Goal: Task Accomplishment & Management: Use online tool/utility

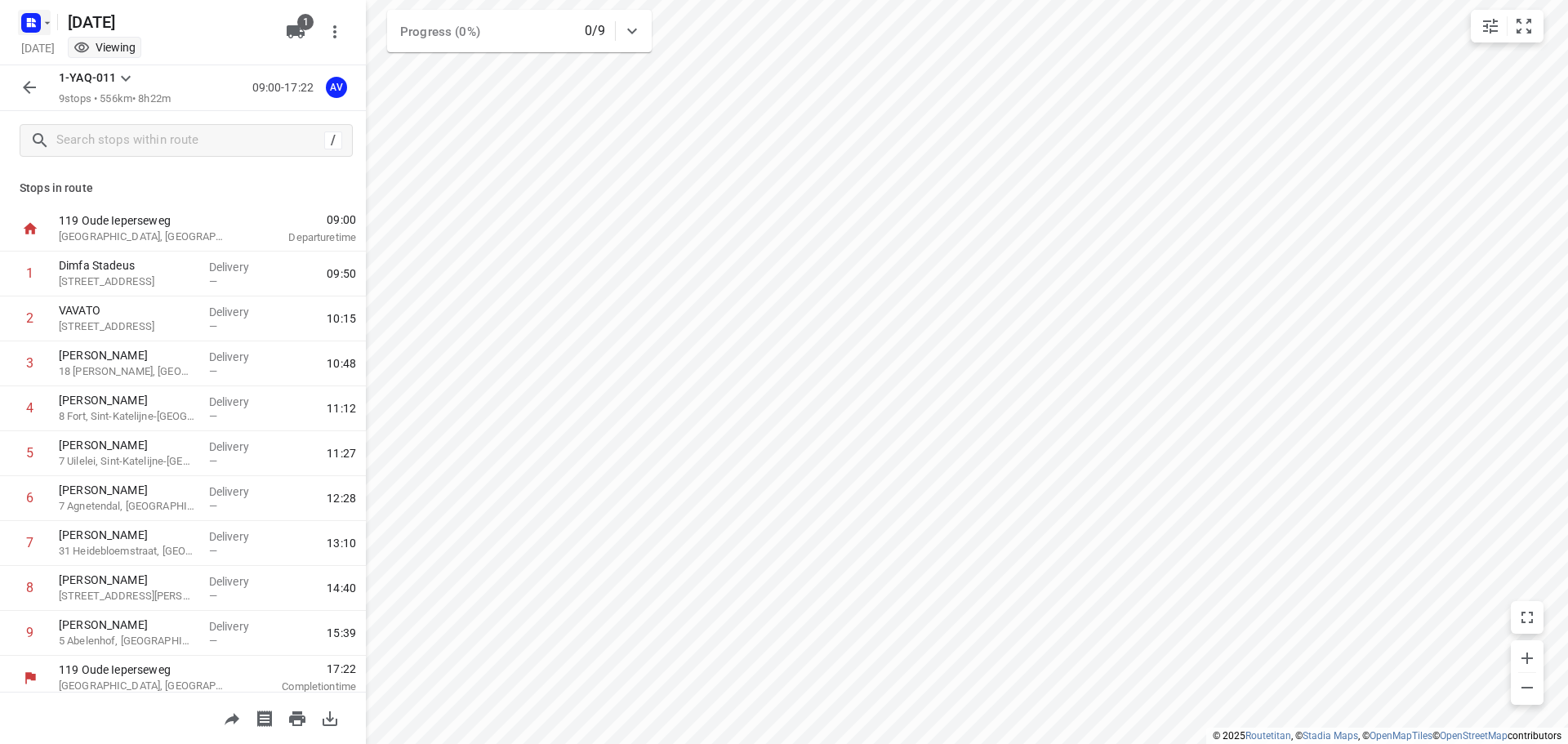
click at [41, 25] on button "button" at bounding box center [34, 23] width 33 height 26
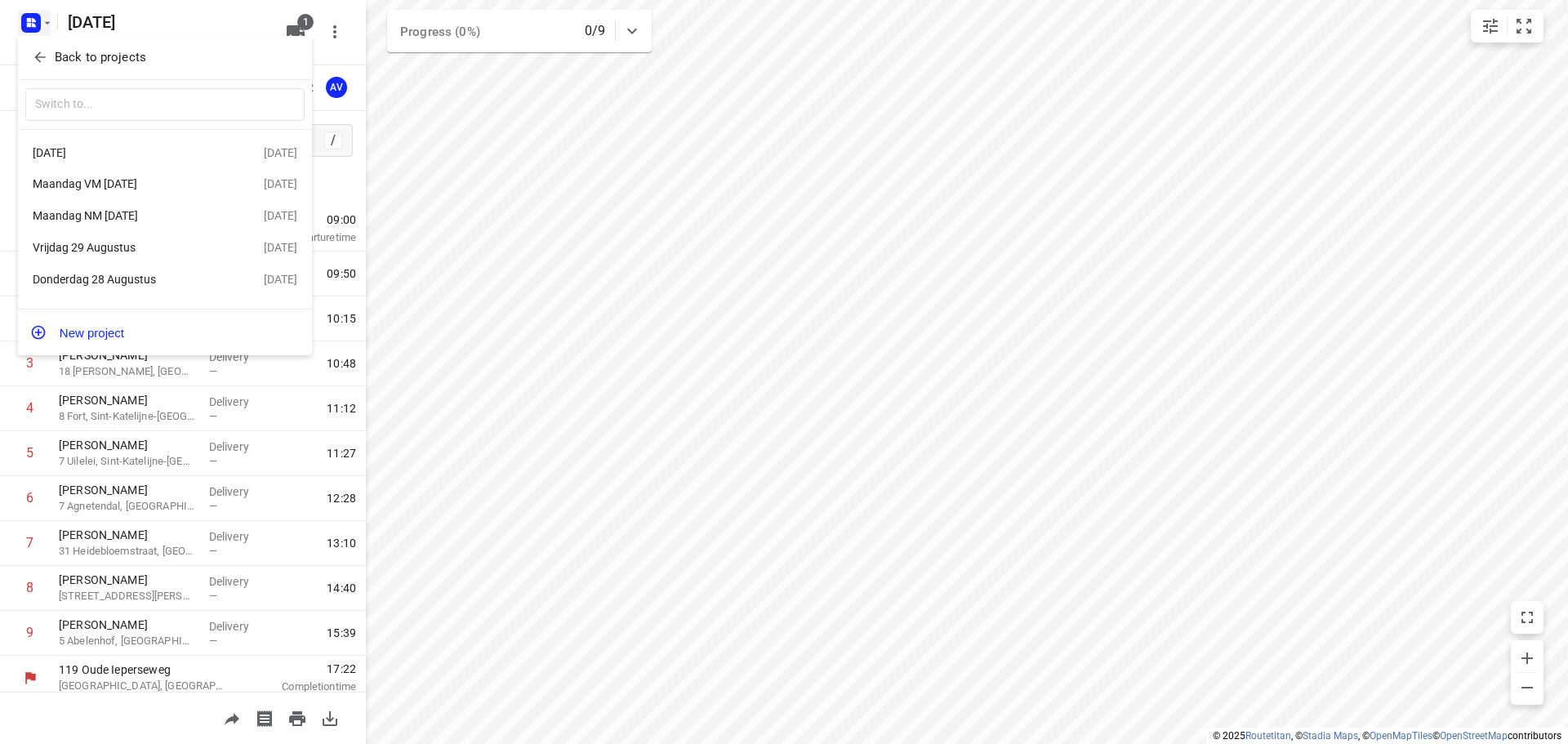
click at [123, 277] on div "Donderdag 28 Augustus" at bounding box center [127, 279] width 188 height 13
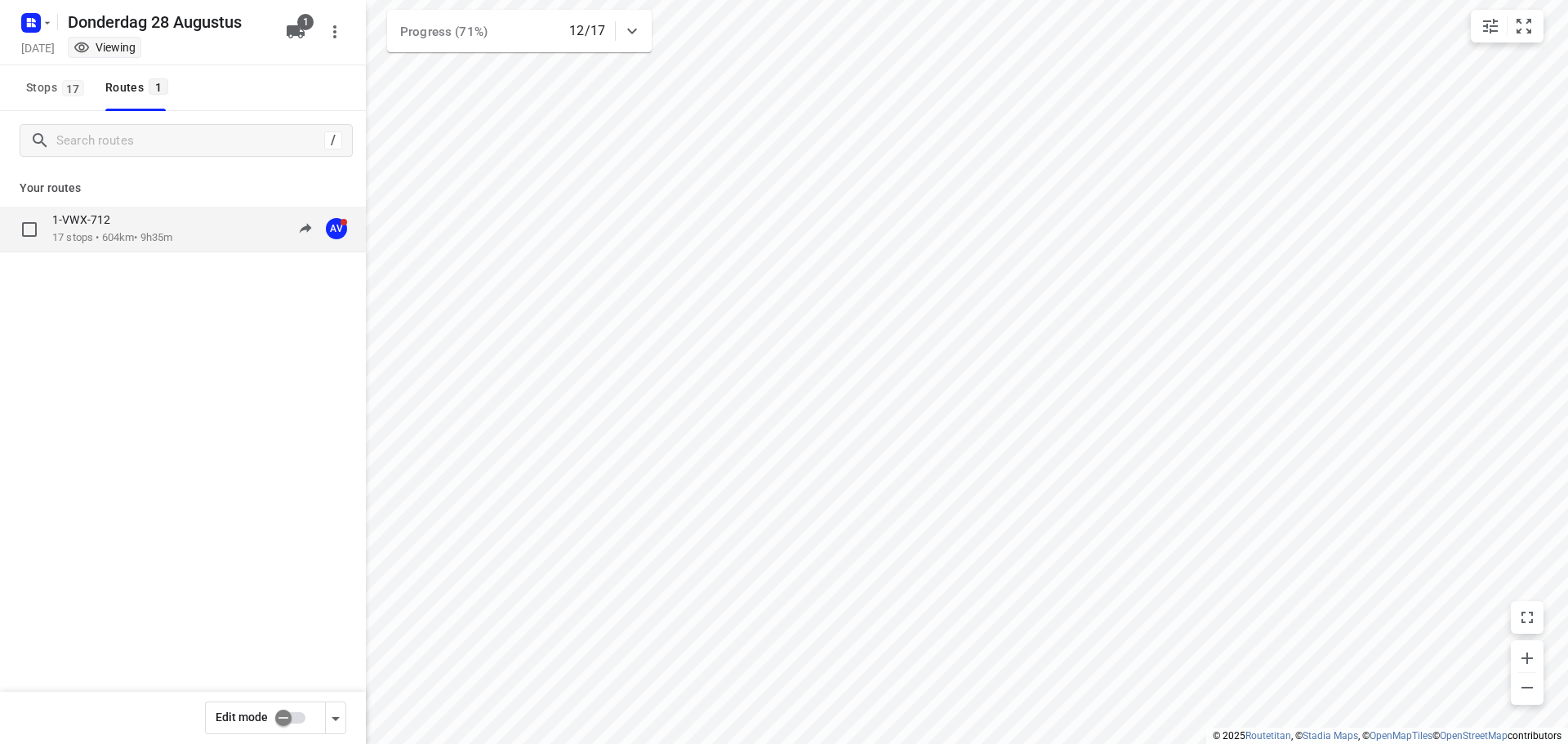
click at [173, 231] on div "1-VWX-712 17 stops • 604km • 9h35m" at bounding box center [112, 229] width 120 height 33
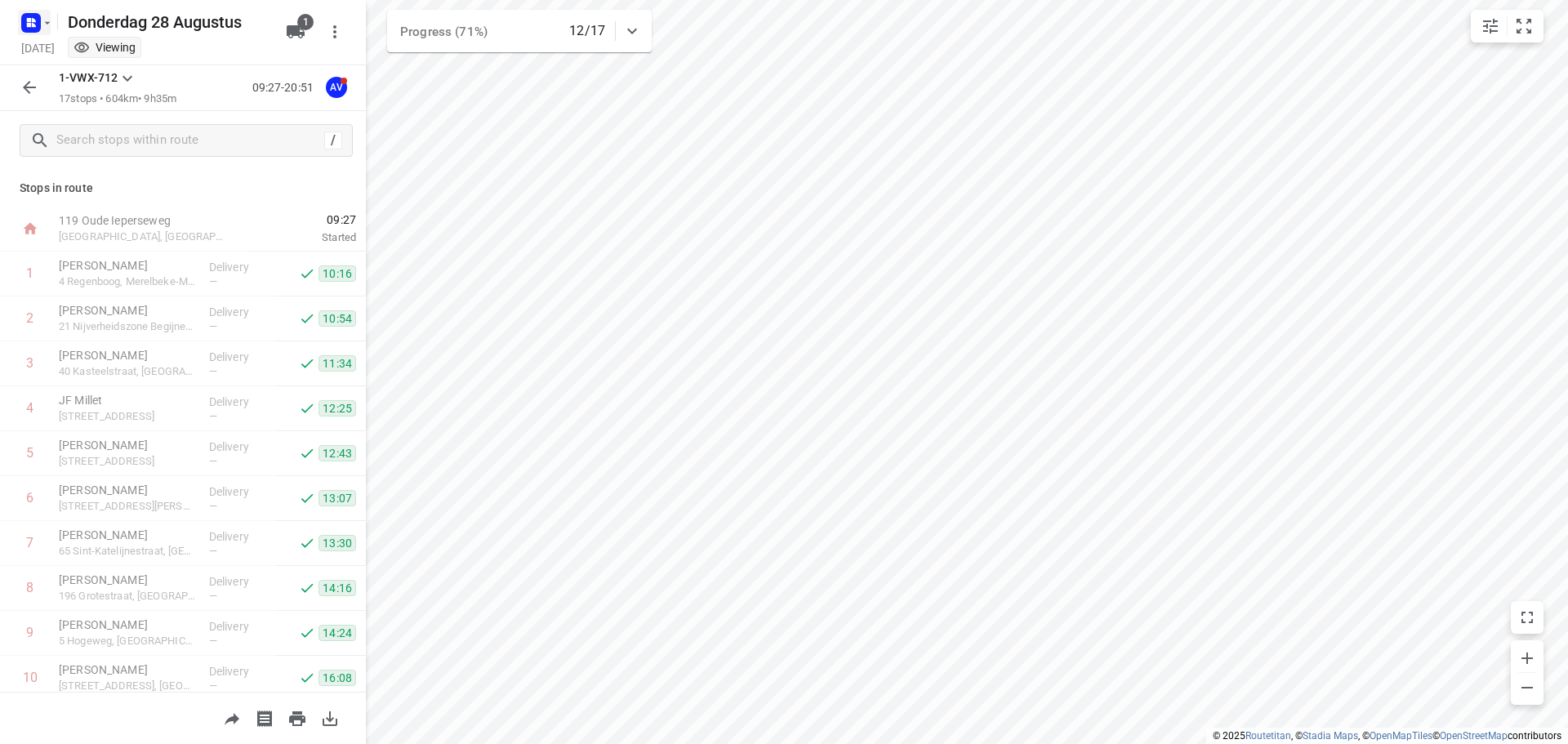
click at [41, 13] on icon "button" at bounding box center [31, 23] width 26 height 26
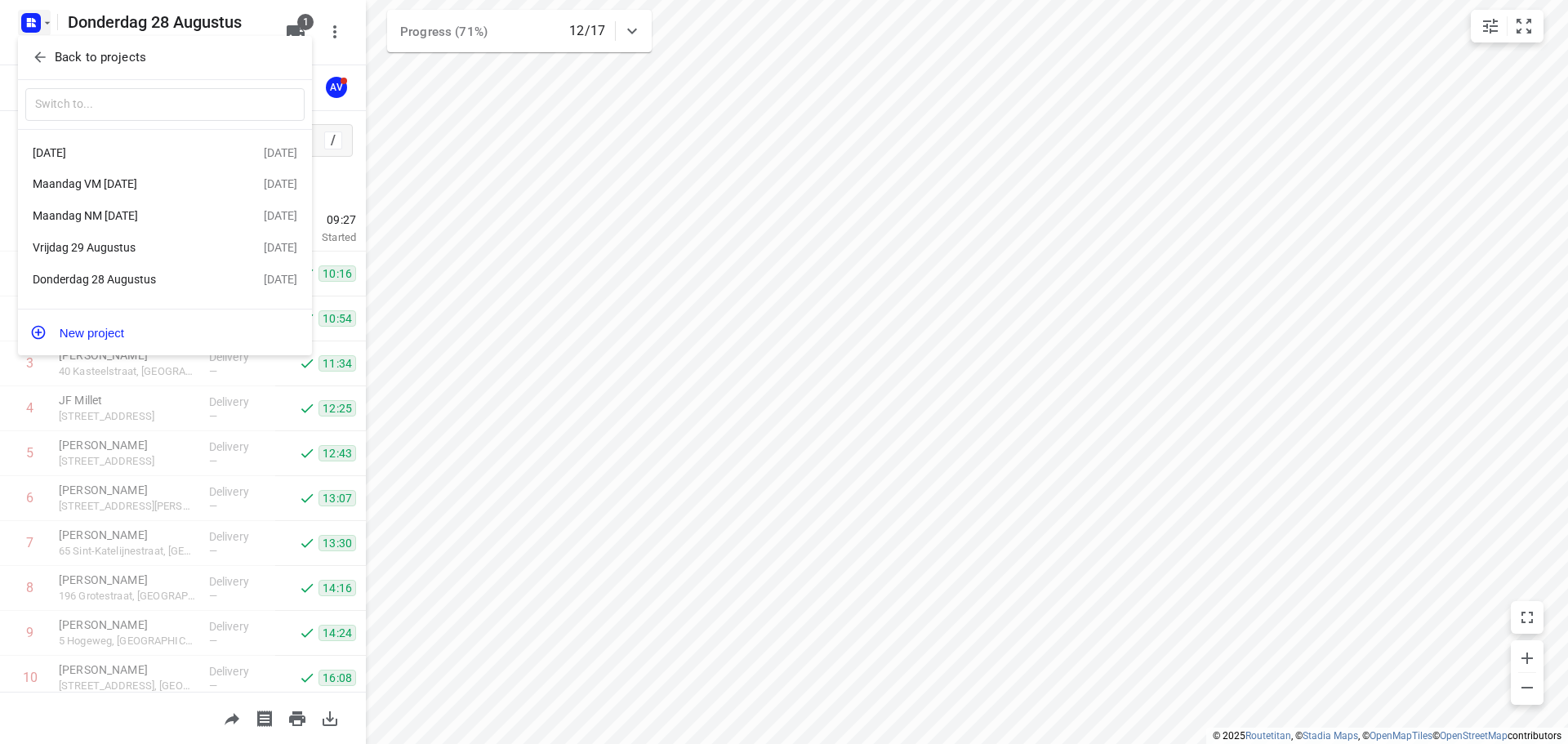
click at [145, 250] on div "Vrijdag 29 Augustus" at bounding box center [127, 247] width 188 height 13
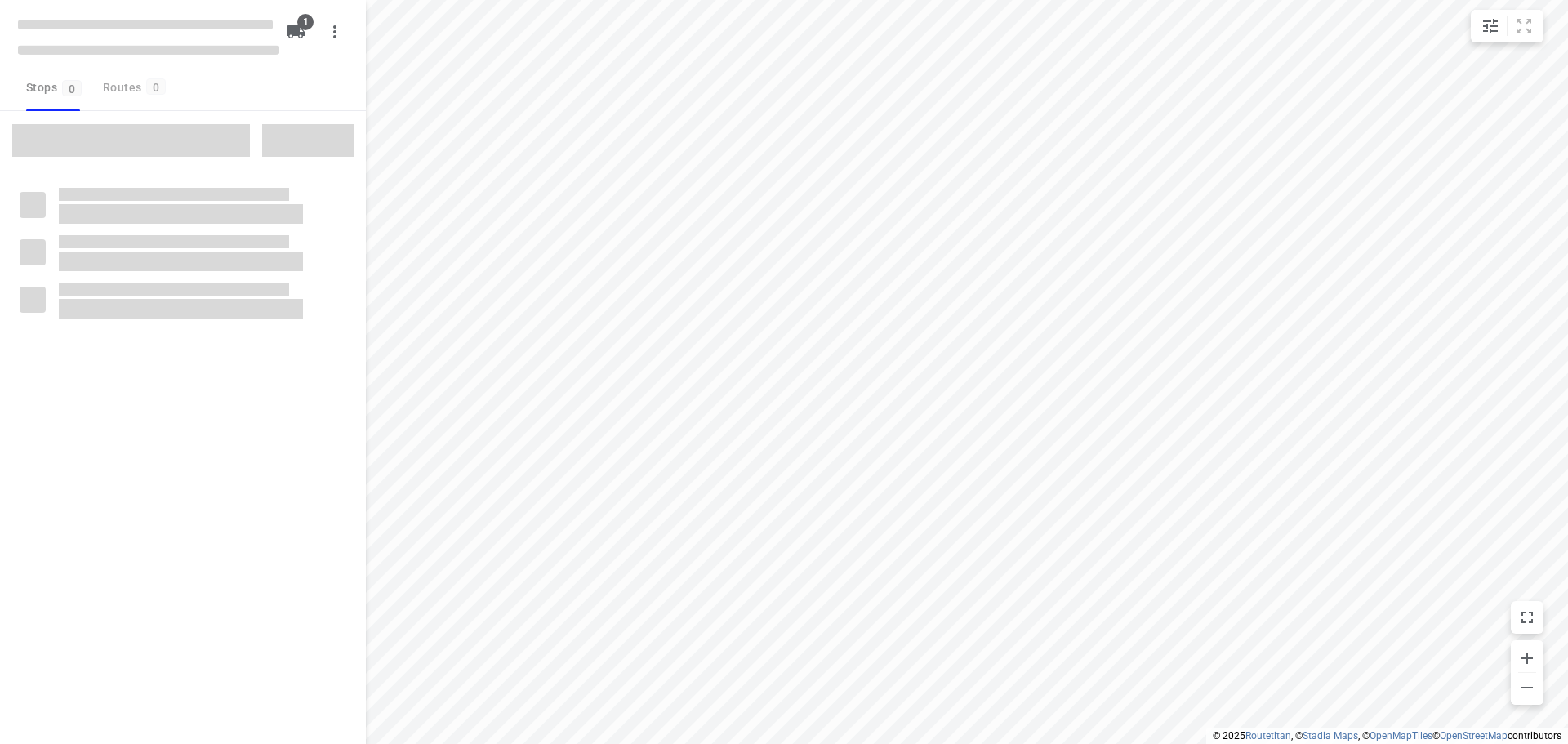
type input "distance"
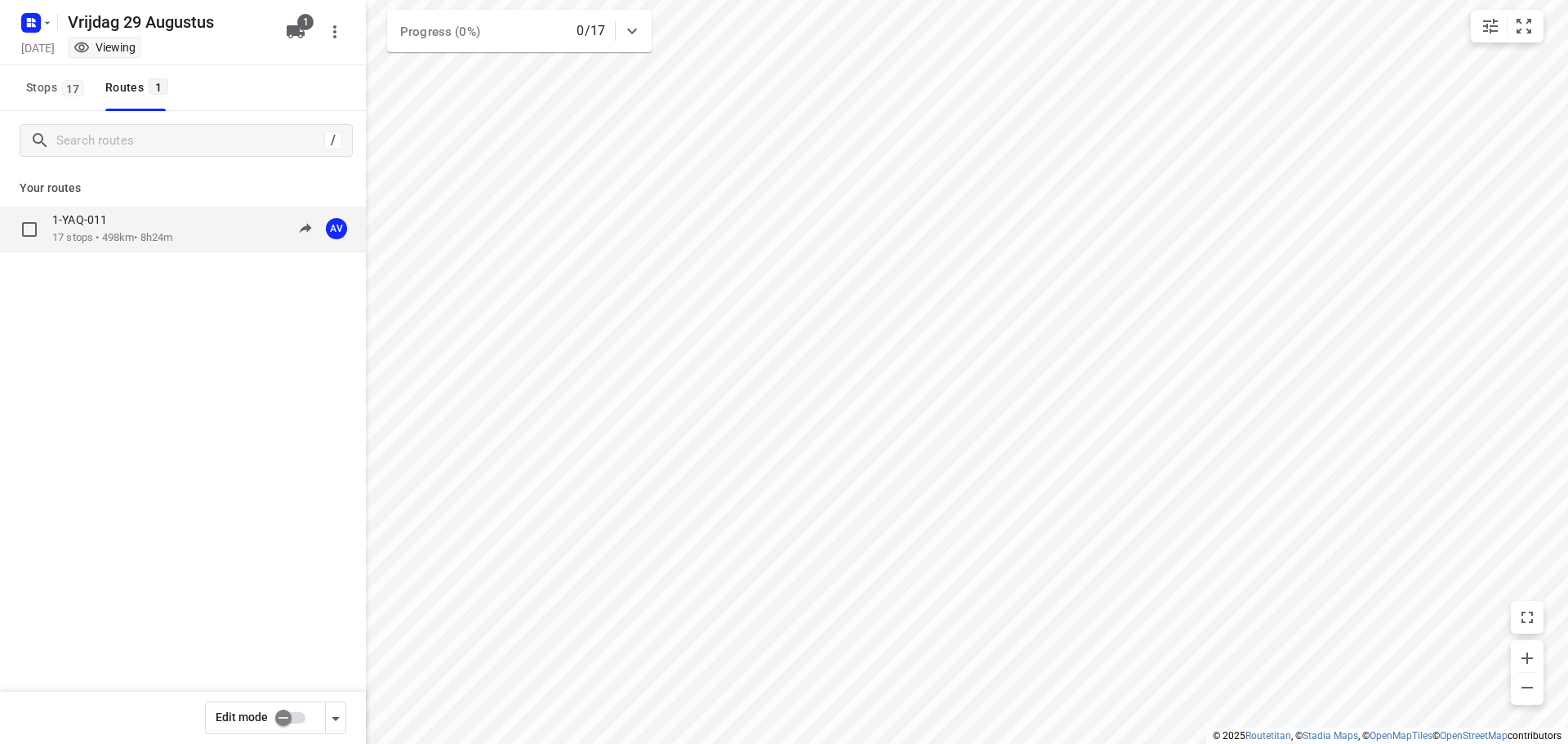
click at [173, 235] on p "17 stops • 498km • 8h24m" at bounding box center [112, 238] width 120 height 15
